Goal: Check status

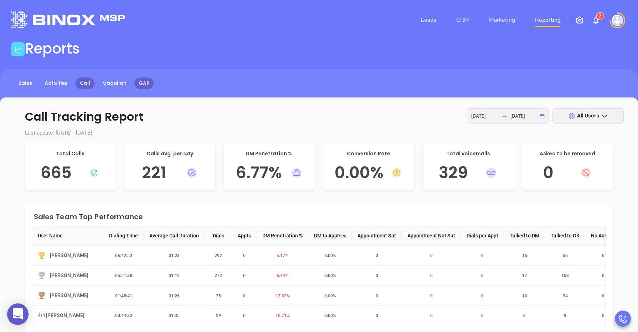
click at [143, 82] on link "GAP" at bounding box center [143, 83] width 19 height 12
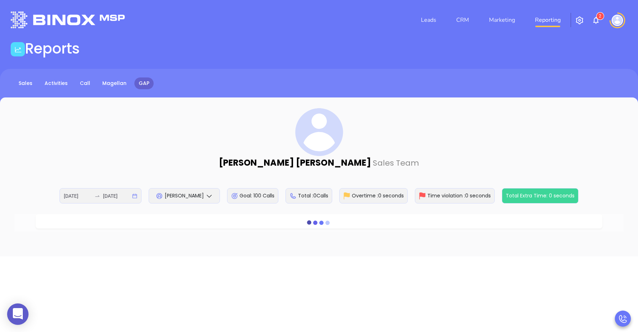
click at [187, 196] on span "[PERSON_NAME]" at bounding box center [184, 195] width 39 height 7
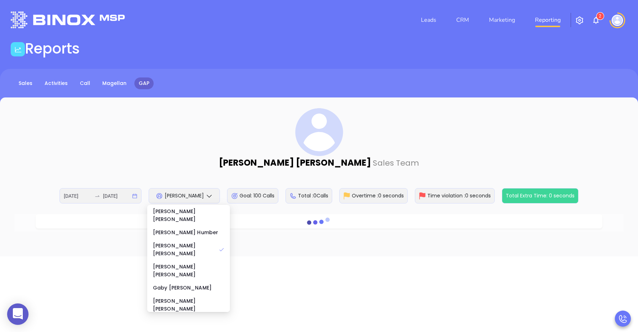
scroll to position [89, 0]
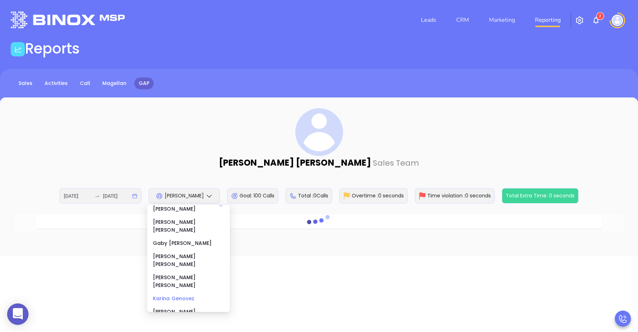
click at [181, 294] on div "[PERSON_NAME]" at bounding box center [188, 298] width 71 height 8
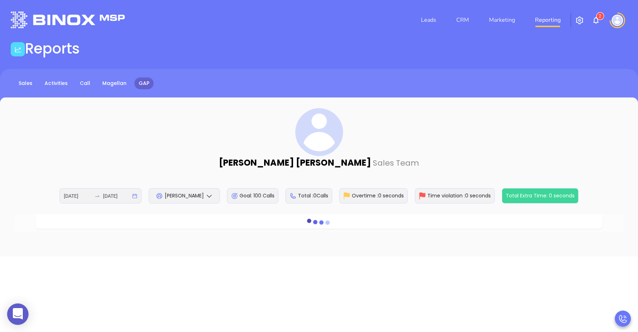
click at [172, 194] on span "[PERSON_NAME]" at bounding box center [184, 195] width 39 height 7
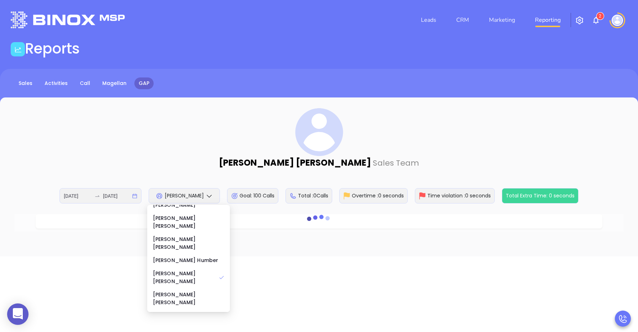
scroll to position [45, 0]
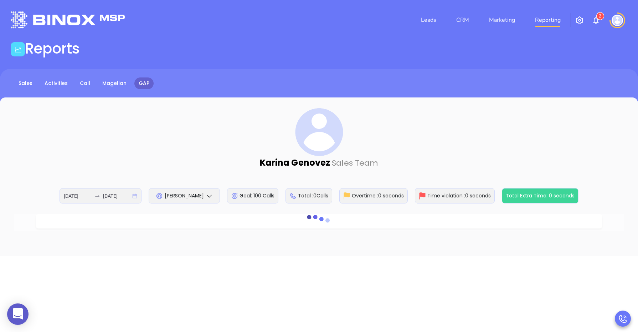
click at [133, 194] on div "[DATE] [DATE]" at bounding box center [101, 195] width 82 height 15
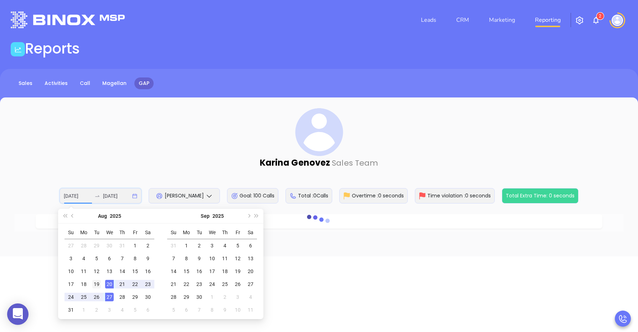
type input "[DATE]"
click at [97, 280] on div "19" at bounding box center [96, 284] width 9 height 9
type input "[DATE]"
